Goal: Transaction & Acquisition: Purchase product/service

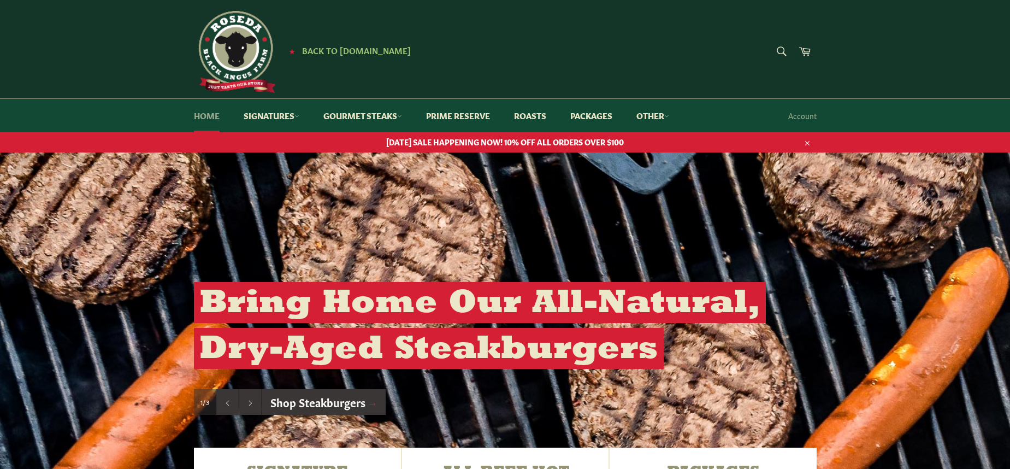
click at [200, 116] on link "Home" at bounding box center [207, 115] width 48 height 33
click at [660, 113] on link "Other" at bounding box center [652, 115] width 55 height 33
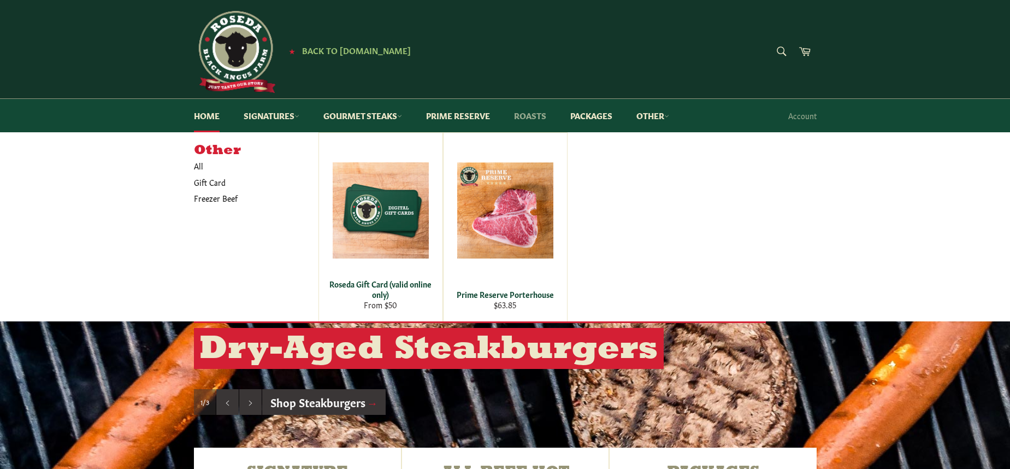
scroll to position [1, 0]
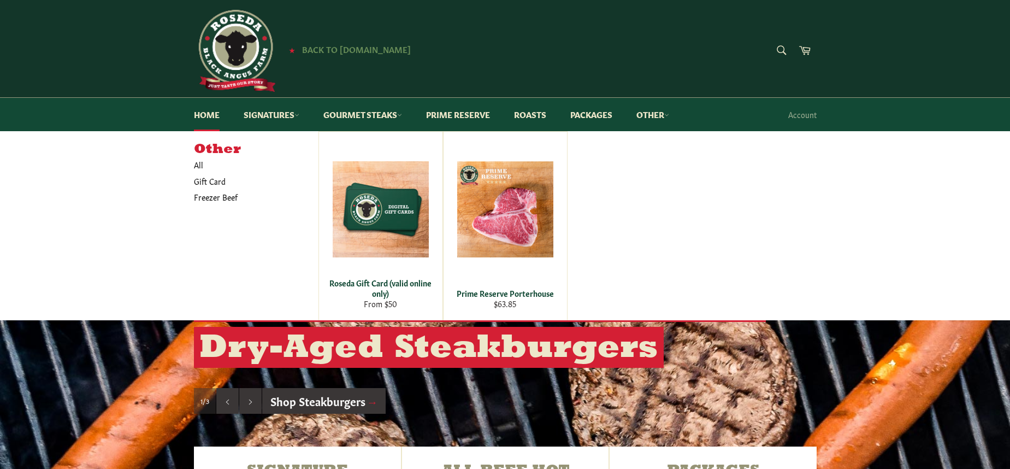
click at [322, 46] on span "Back to [DOMAIN_NAME]" at bounding box center [356, 48] width 109 height 11
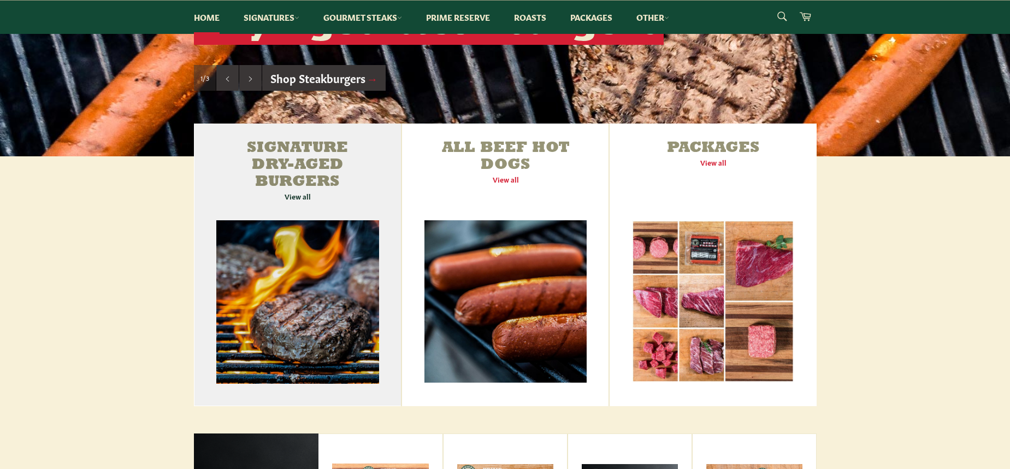
scroll to position [324, 0]
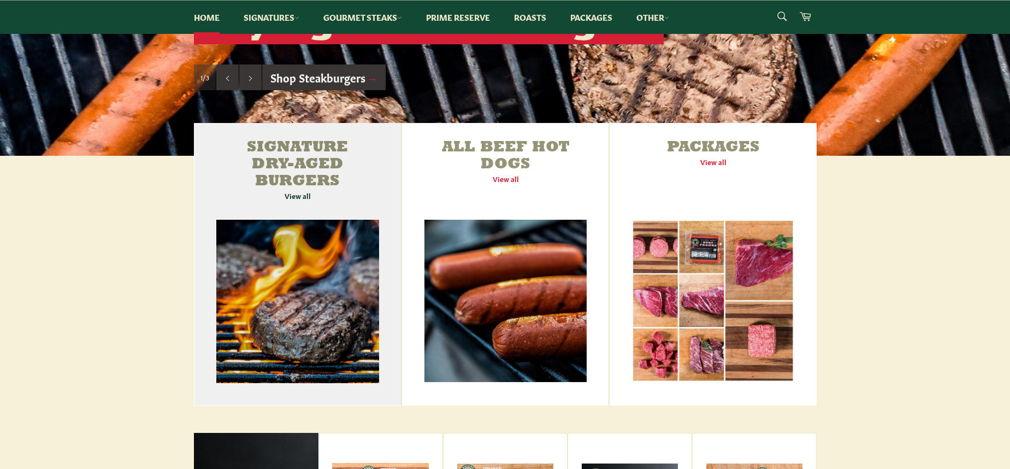
click at [314, 279] on link "Signature Dry-Aged Burgers View all" at bounding box center [298, 264] width 208 height 282
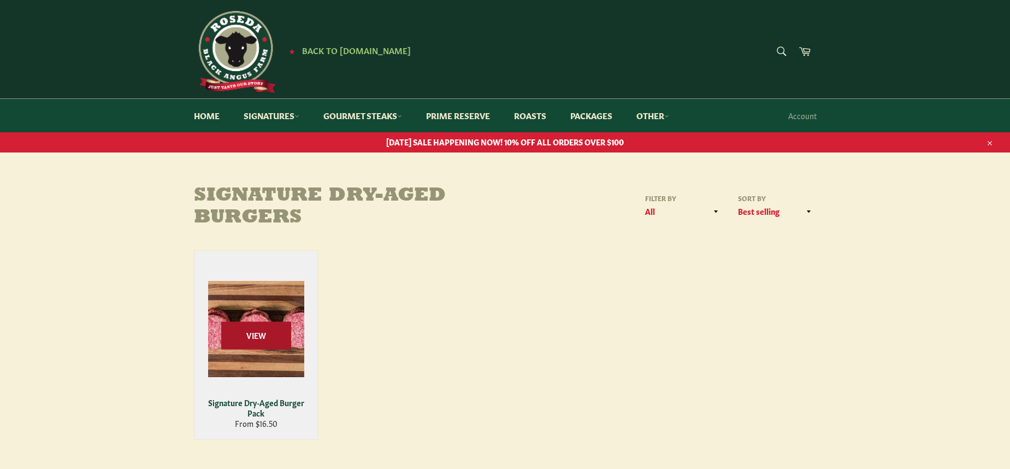
click at [251, 323] on span "View" at bounding box center [256, 335] width 70 height 28
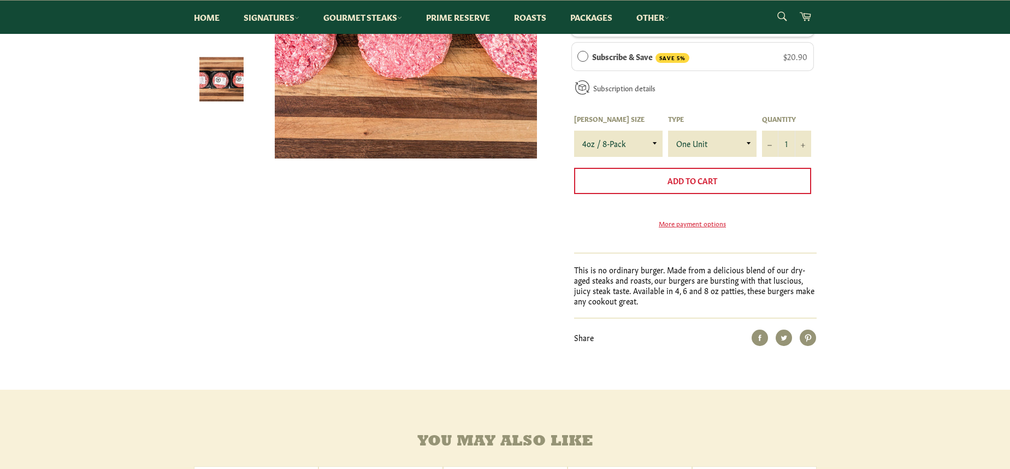
scroll to position [291, 0]
